Goal: Information Seeking & Learning: Understand process/instructions

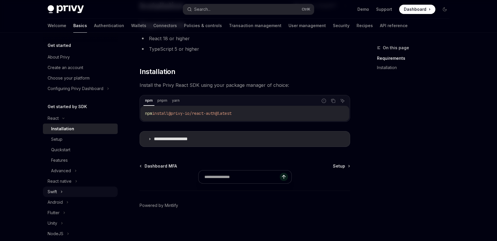
click at [80, 187] on div "Swift" at bounding box center [80, 192] width 75 height 11
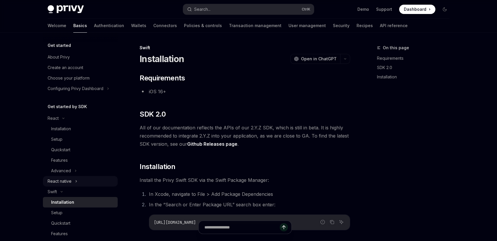
click at [77, 179] on div "React native" at bounding box center [80, 181] width 75 height 11
type textarea "*"
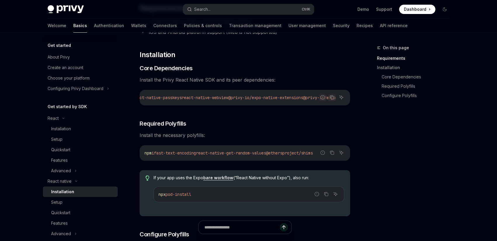
scroll to position [0, 324]
drag, startPoint x: 309, startPoint y: 157, endPoint x: 352, endPoint y: 158, distance: 42.9
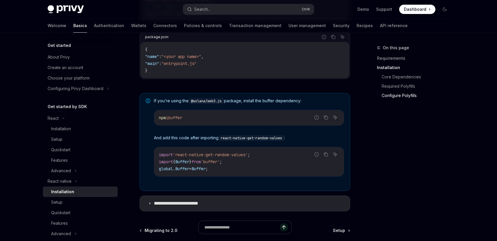
scroll to position [454, 0]
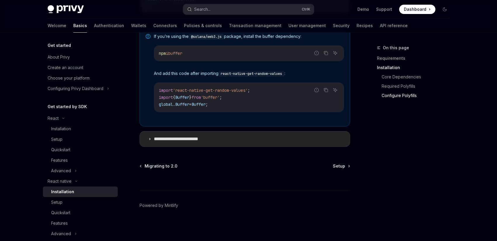
click at [151, 139] on icon at bounding box center [150, 139] width 4 height 4
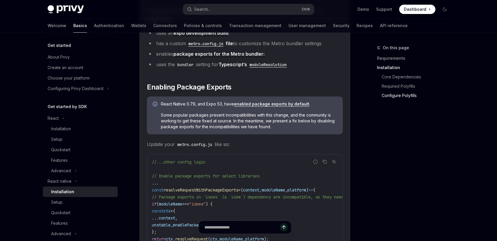
scroll to position [559, 0]
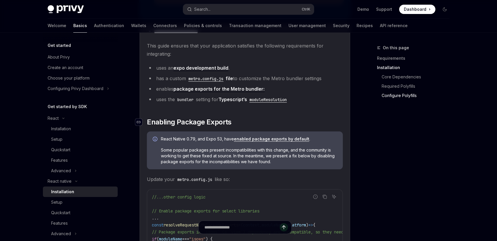
click at [138, 126] on div "Navigate to header" at bounding box center [138, 122] width 7 height 7
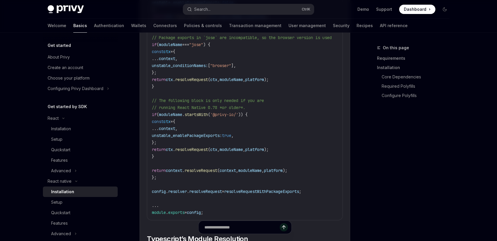
scroll to position [845, 0]
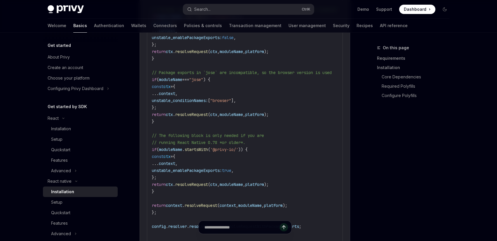
click at [221, 152] on span "'@privy-io/'" at bounding box center [224, 149] width 28 height 5
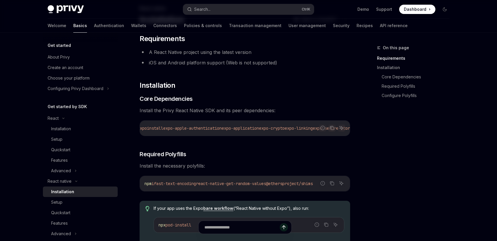
scroll to position [0, 0]
click at [253, 101] on h3 "​ Core Dependencies" at bounding box center [244, 99] width 210 height 8
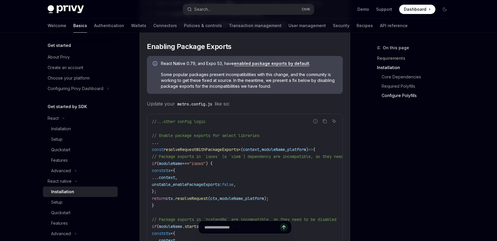
scroll to position [599, 0]
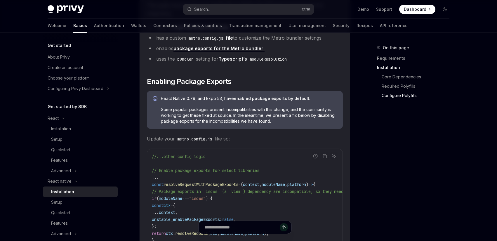
click at [438, 137] on div "On this page Requirements Installation Core Dependencies Required Polyfills Con…" at bounding box center [409, 142] width 89 height 197
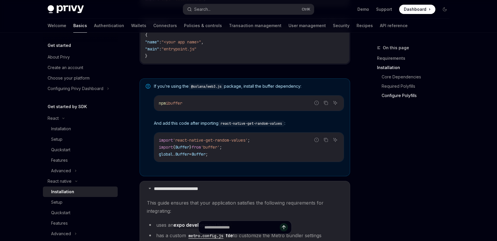
scroll to position [389, 0]
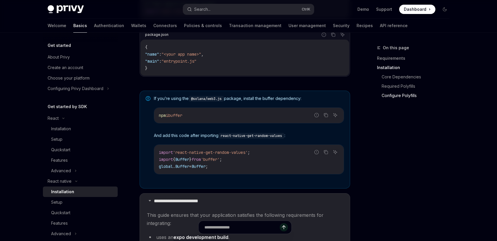
click at [17, 32] on div at bounding box center [248, 16] width 497 height 33
